Goal: Find specific page/section: Find specific page/section

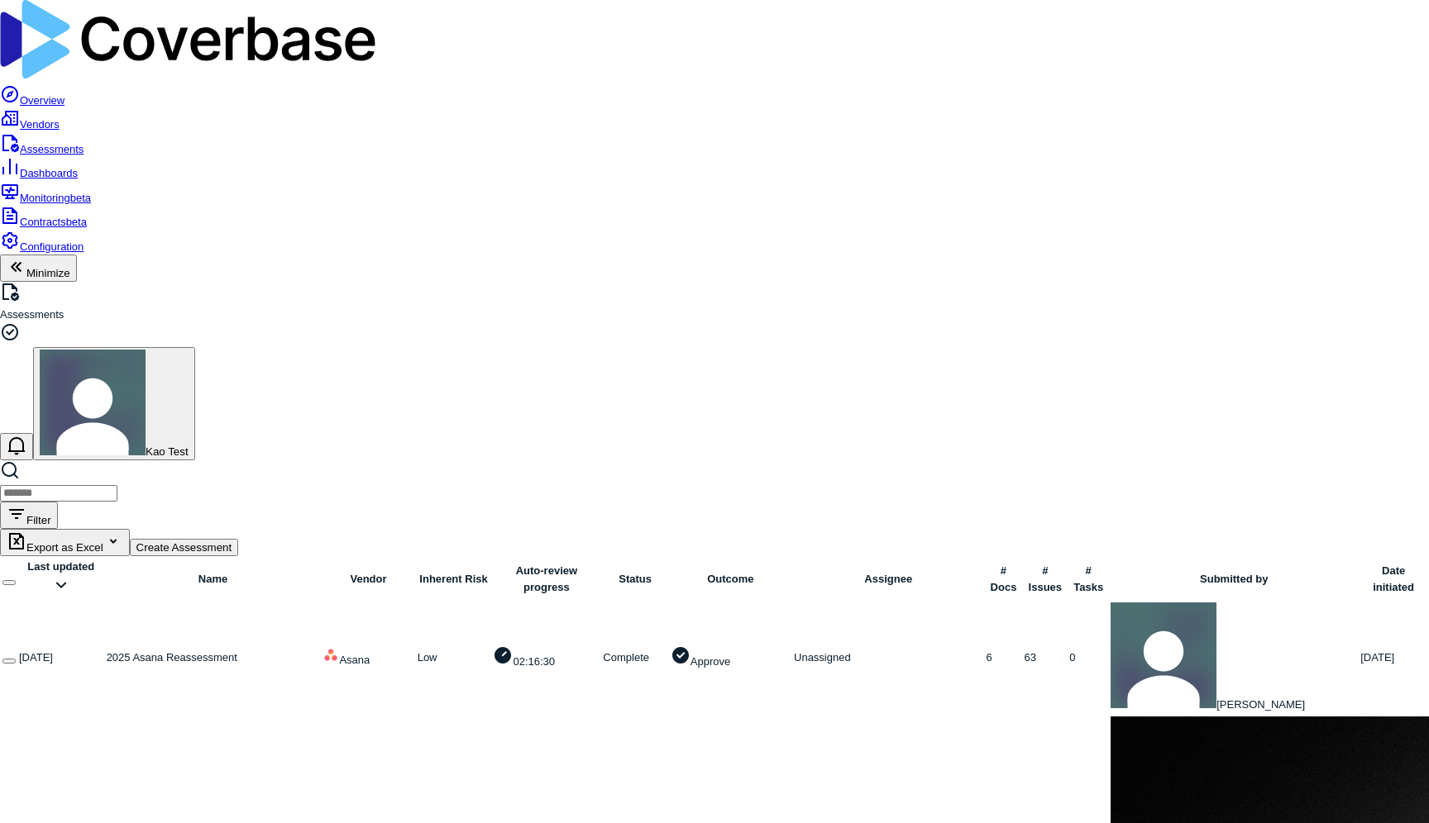
click at [518, 461] on div "Filter Export as Excel Create Assessment" at bounding box center [714, 509] width 1429 height 97
click at [61, 94] on span "Overview" at bounding box center [42, 100] width 45 height 12
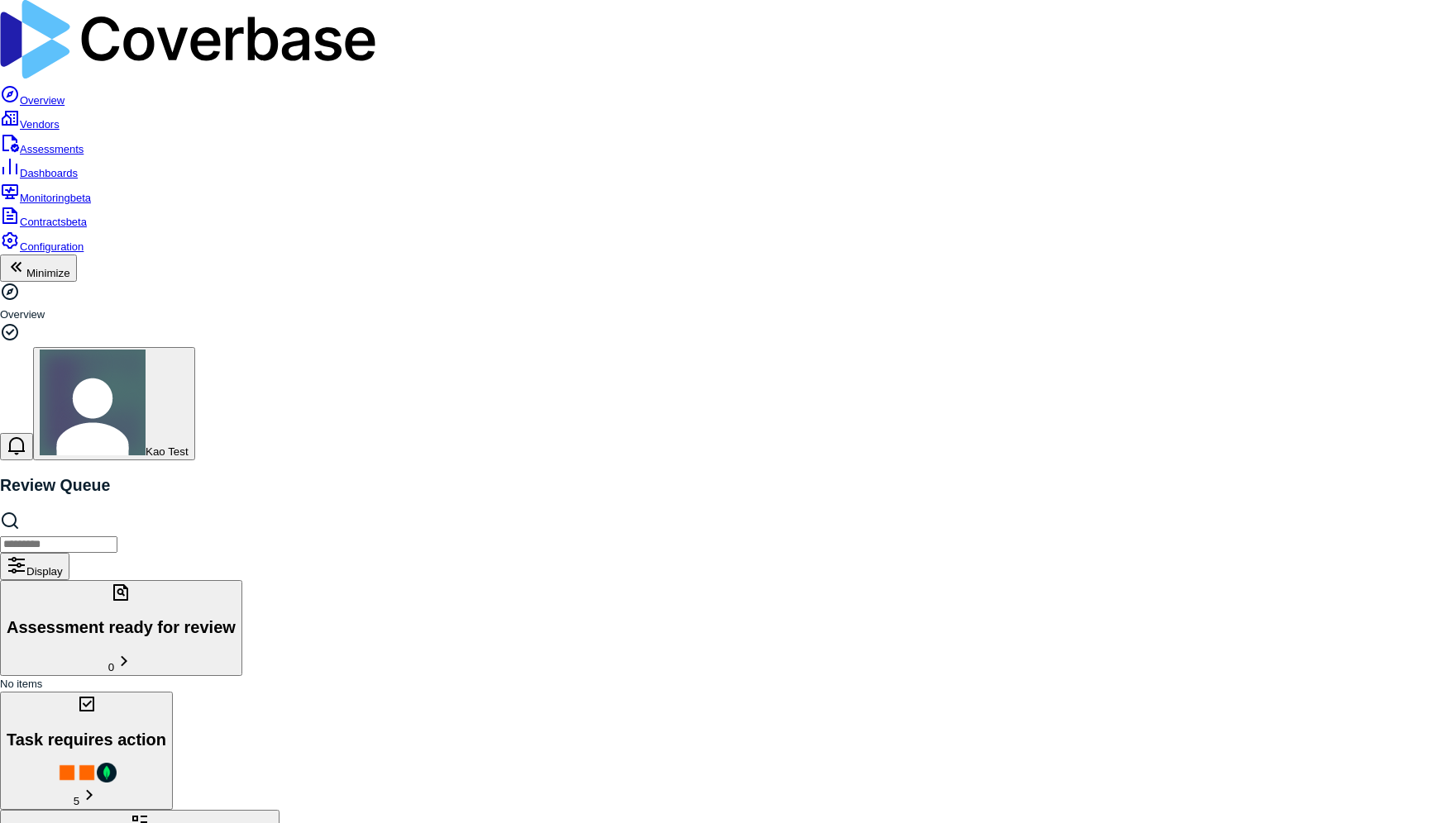
scroll to position [649, 0]
click at [66, 143] on span "Assessments" at bounding box center [52, 149] width 64 height 12
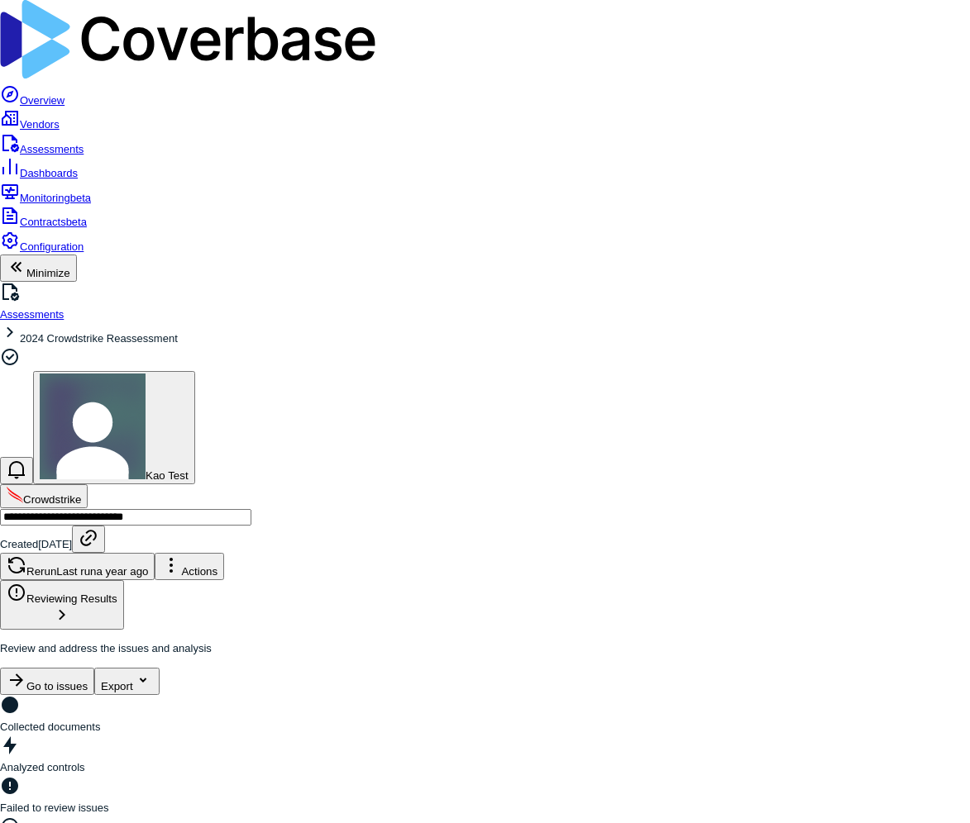
click at [358, 484] on div "Crowdstrike" at bounding box center [485, 496] width 970 height 24
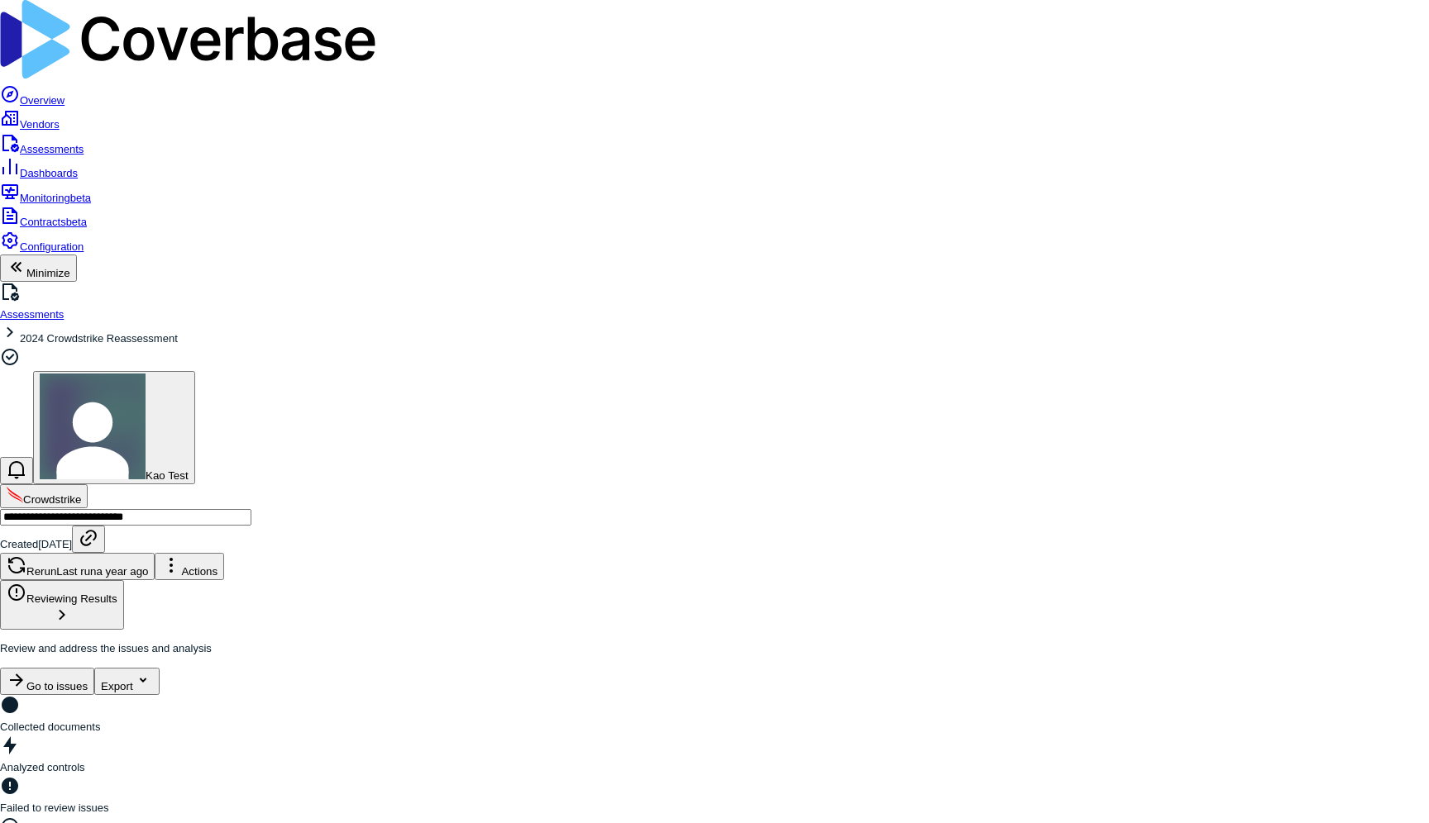
click at [81, 143] on span "Assessments" at bounding box center [52, 149] width 64 height 12
